Goal: Transaction & Acquisition: Purchase product/service

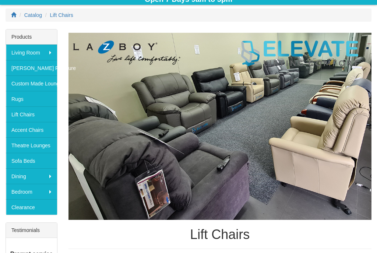
scroll to position [88, 0]
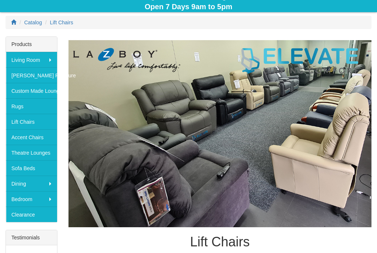
click at [264, 134] on img at bounding box center [220, 133] width 303 height 187
click at [40, 121] on link "Lift Chairs" at bounding box center [31, 121] width 51 height 15
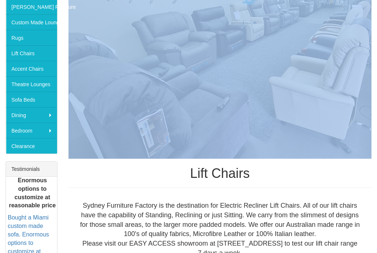
scroll to position [157, 0]
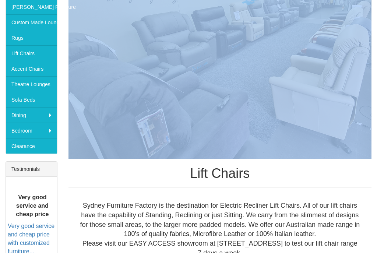
click at [41, 246] on link "Very good service and cheap price with customized furniture..." at bounding box center [31, 239] width 47 height 32
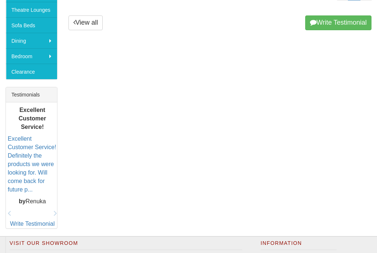
scroll to position [231, 0]
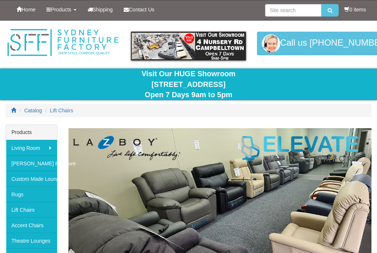
scroll to position [170, 0]
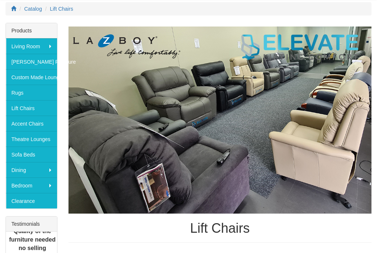
scroll to position [101, 0]
